Goal: Task Accomplishment & Management: Manage account settings

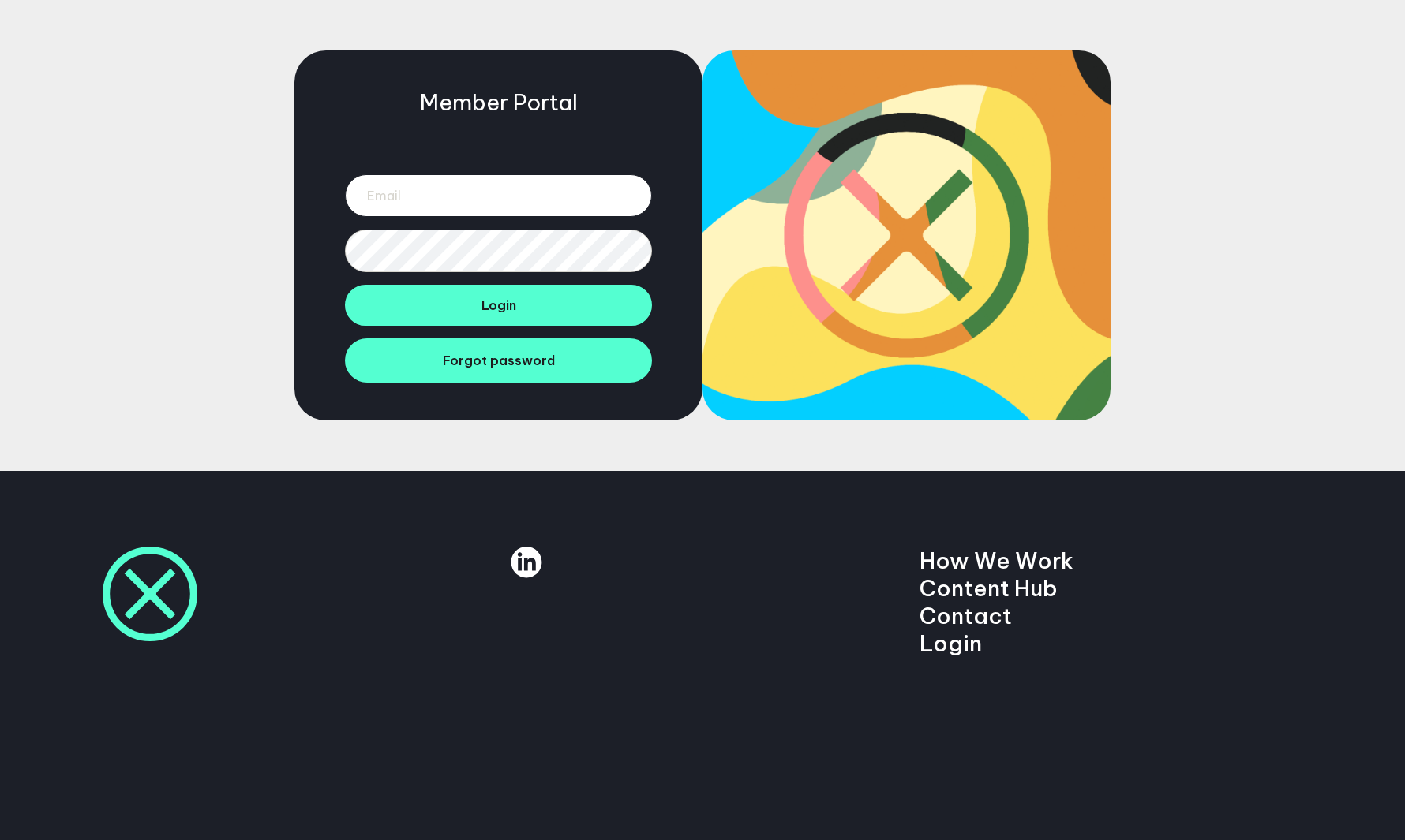
click at [557, 200] on input "email" at bounding box center [498, 196] width 307 height 43
click at [512, 161] on div at bounding box center [498, 210] width 307 height 123
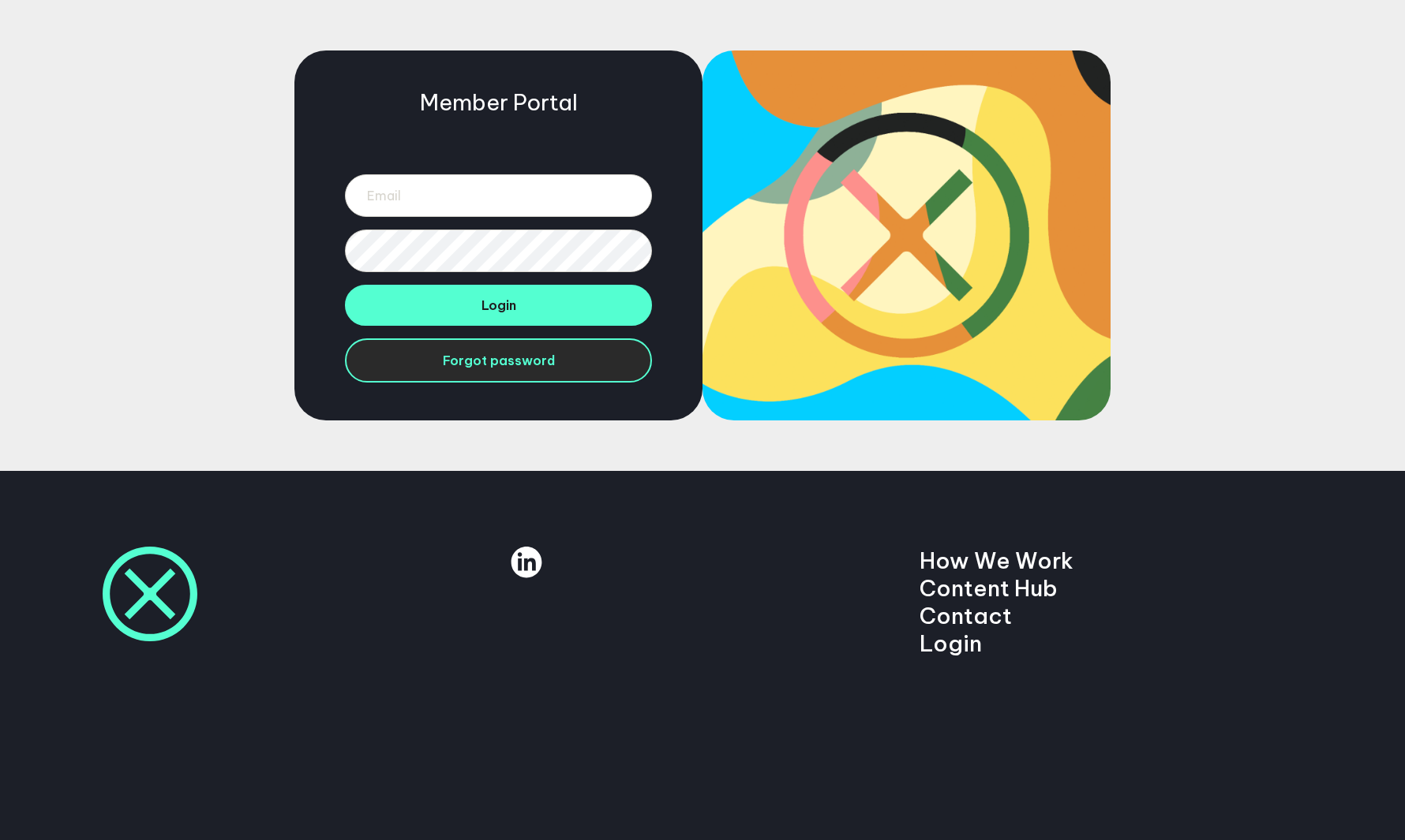
click at [588, 365] on link "Forgot password" at bounding box center [498, 360] width 307 height 45
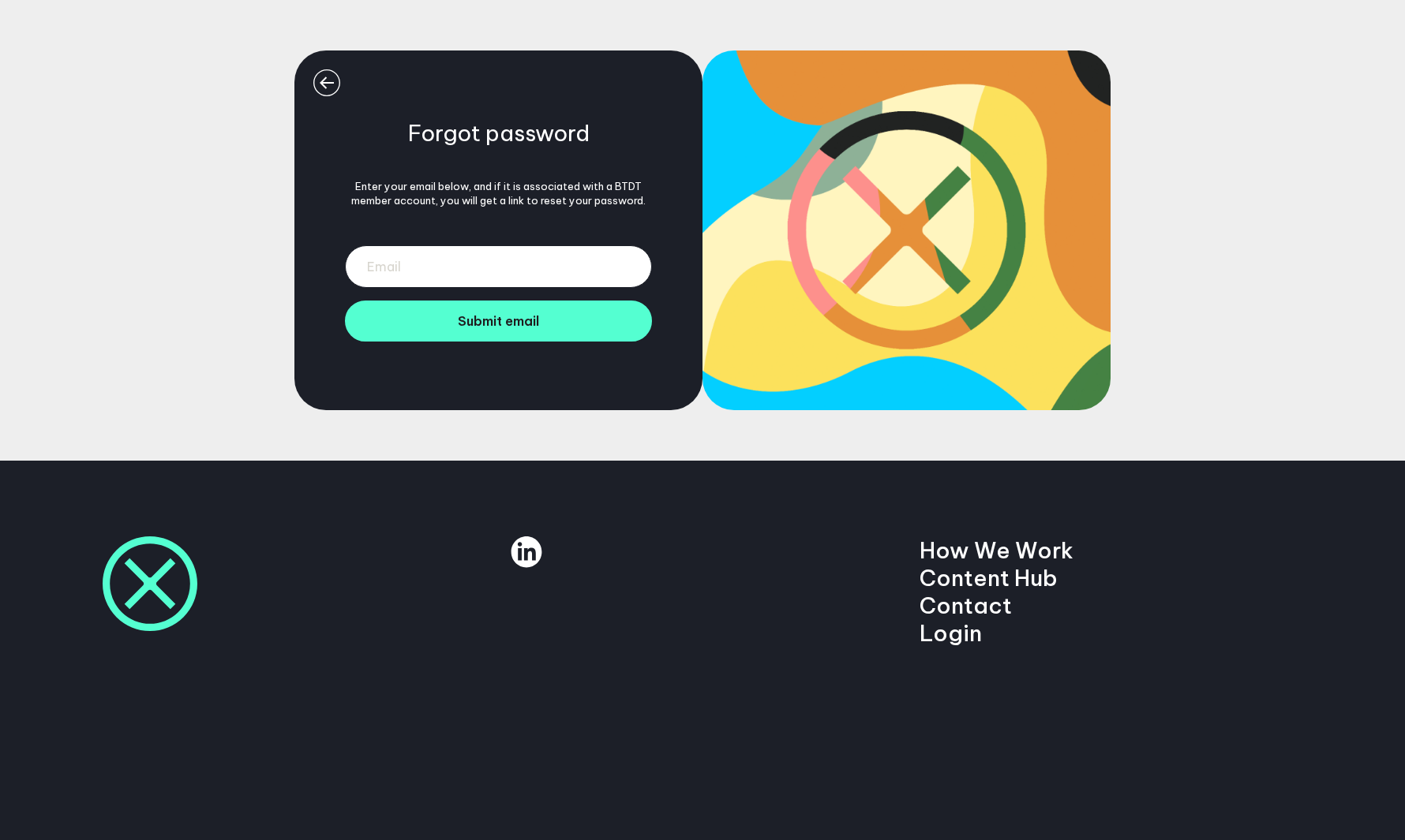
click at [478, 265] on input "email" at bounding box center [498, 267] width 307 height 43
paste input "[URL][DOMAIN_NAME]"
type input "[URL][DOMAIN_NAME]"
click at [459, 273] on input "ja" at bounding box center [498, 267] width 307 height 43
click at [427, 268] on input "[EMAIL_ADDRESS][DOMAIN_NAME]" at bounding box center [498, 267] width 307 height 43
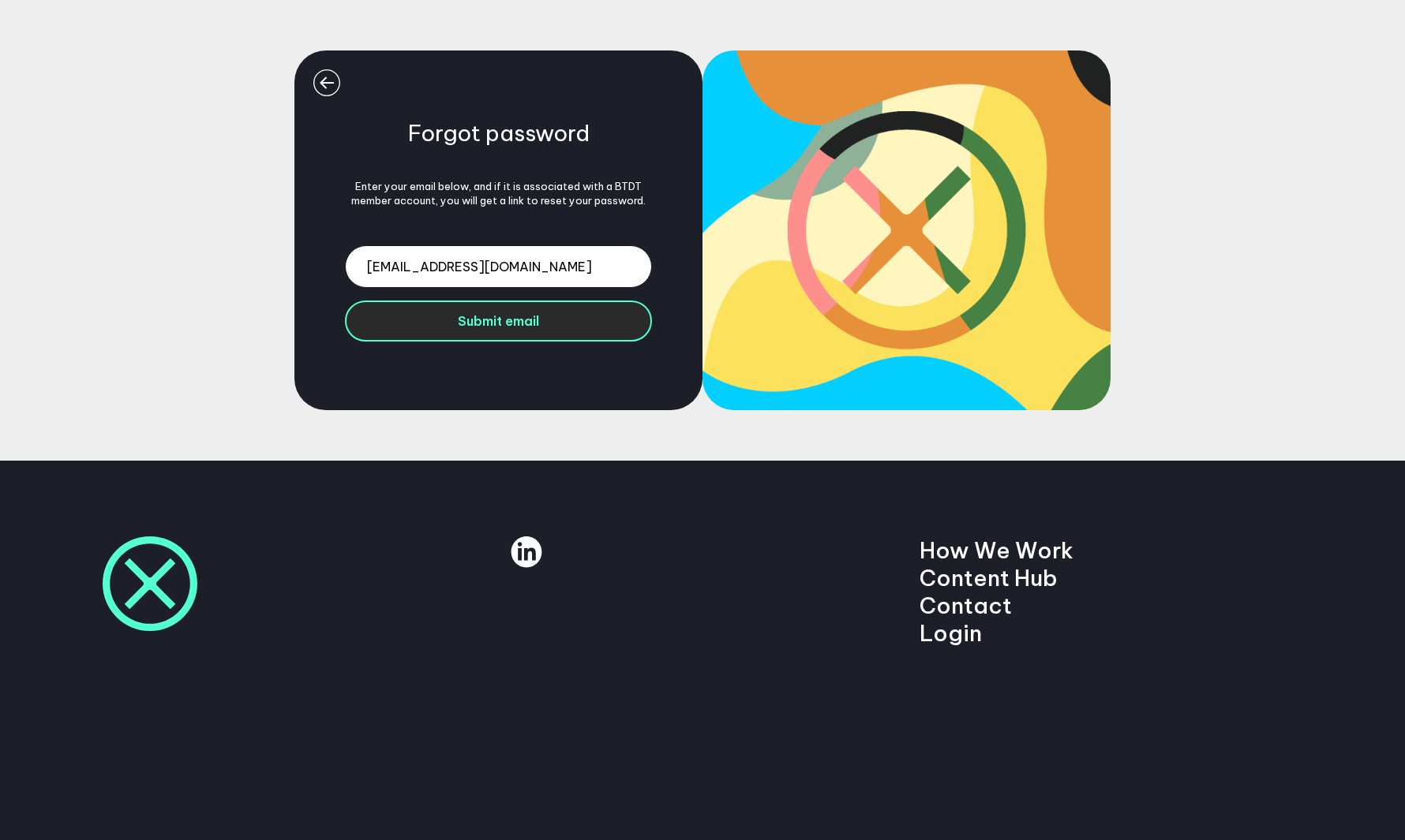
type input "[EMAIL_ADDRESS][DOMAIN_NAME]"
click at [459, 313] on span "Submit email" at bounding box center [498, 320] width 81 height 15
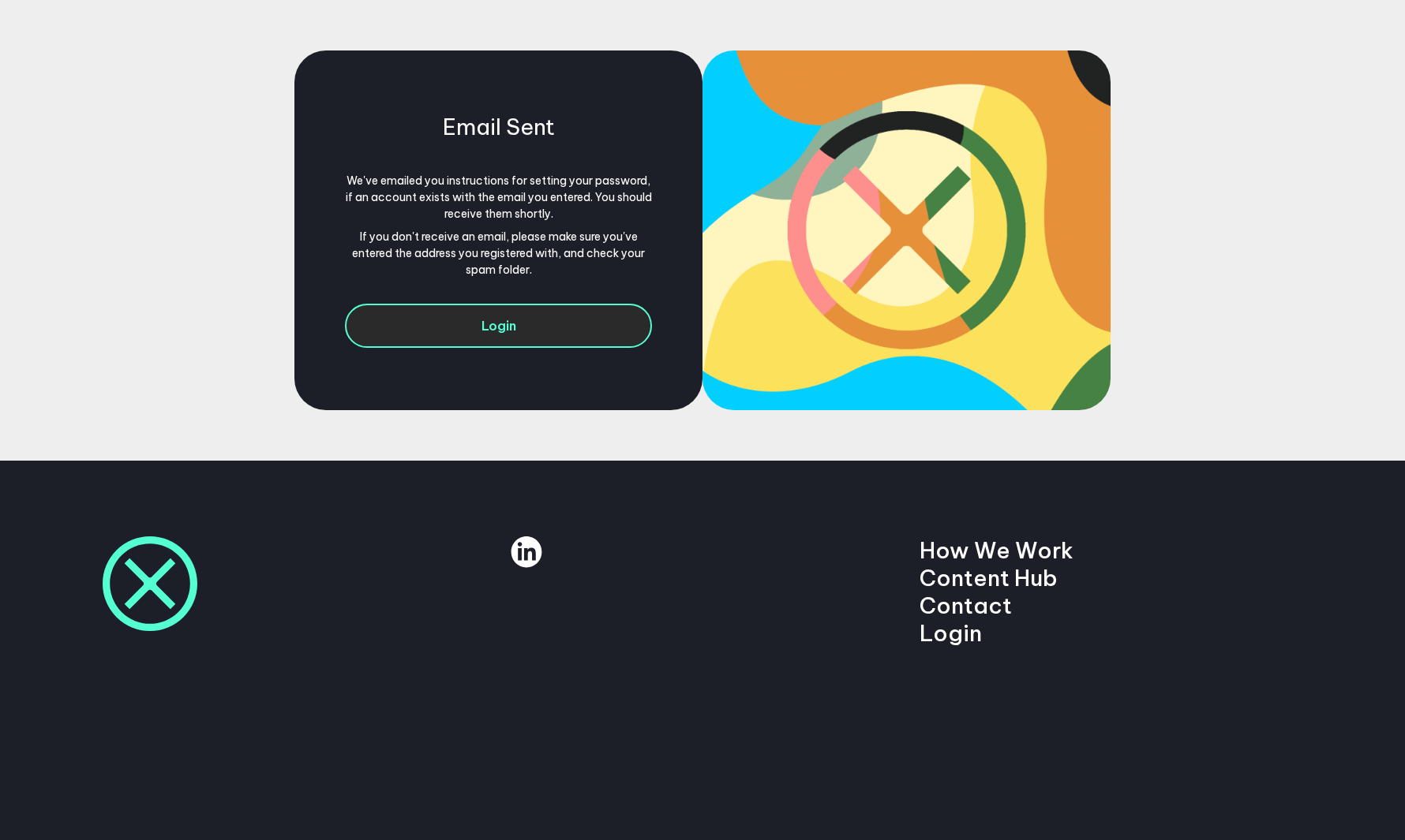
click at [555, 336] on link "Login" at bounding box center [498, 326] width 307 height 45
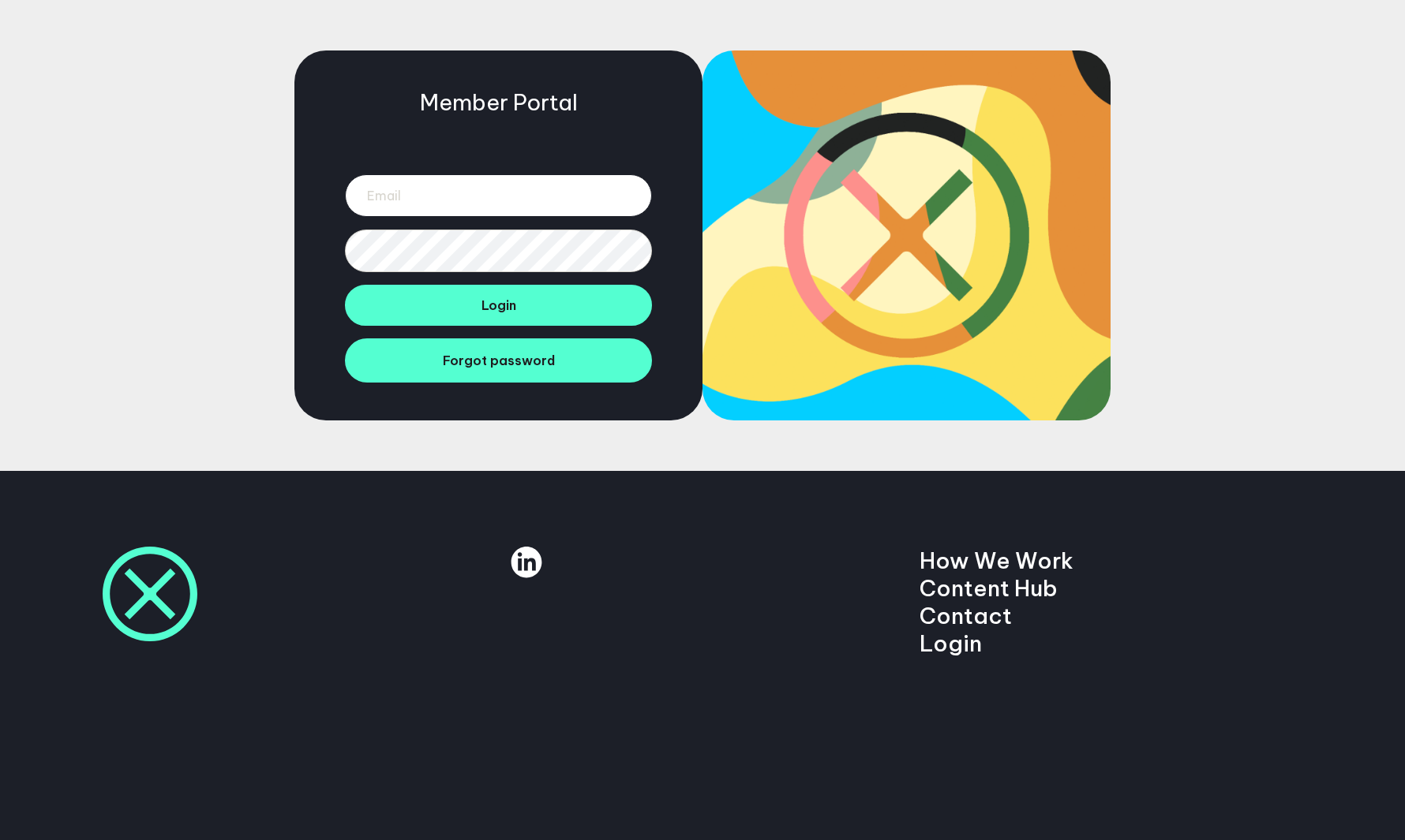
click at [551, 203] on input "email" at bounding box center [498, 196] width 307 height 43
click at [571, 183] on input "email" at bounding box center [498, 196] width 307 height 43
